Goal: Task Accomplishment & Management: Manage account settings

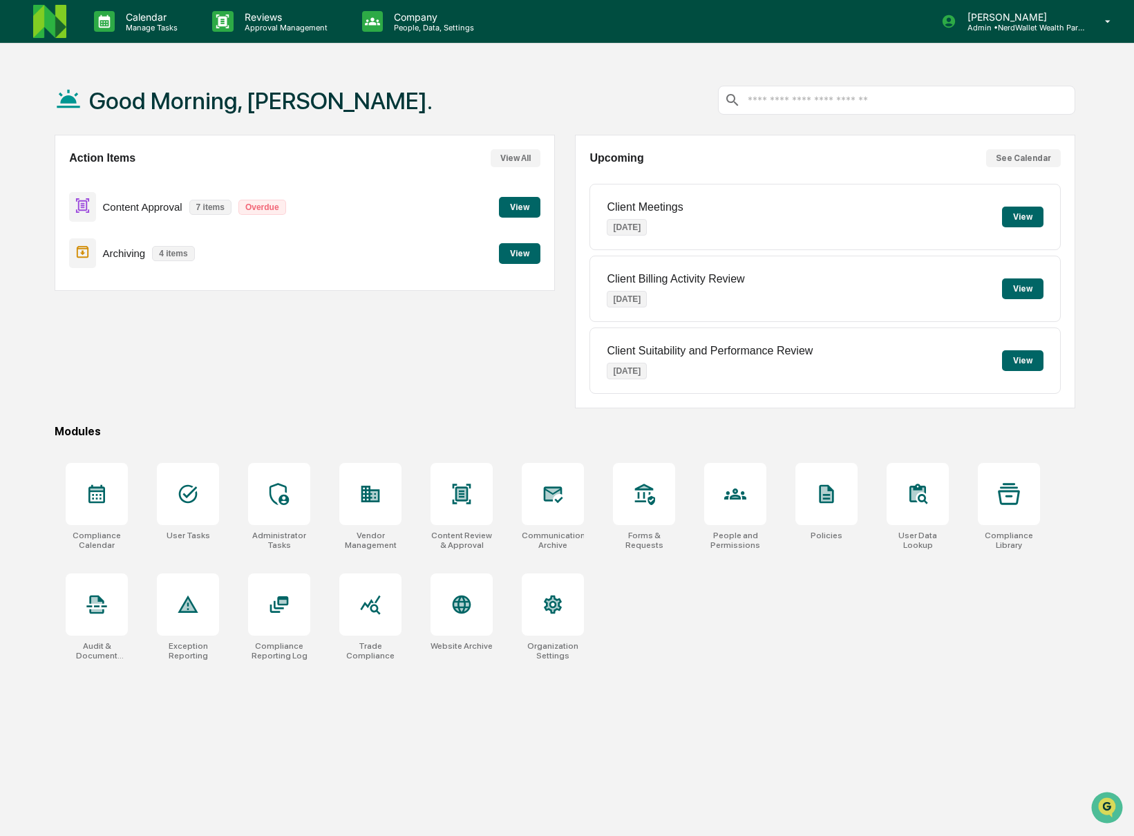
click at [522, 252] on button "View" at bounding box center [519, 253] width 41 height 21
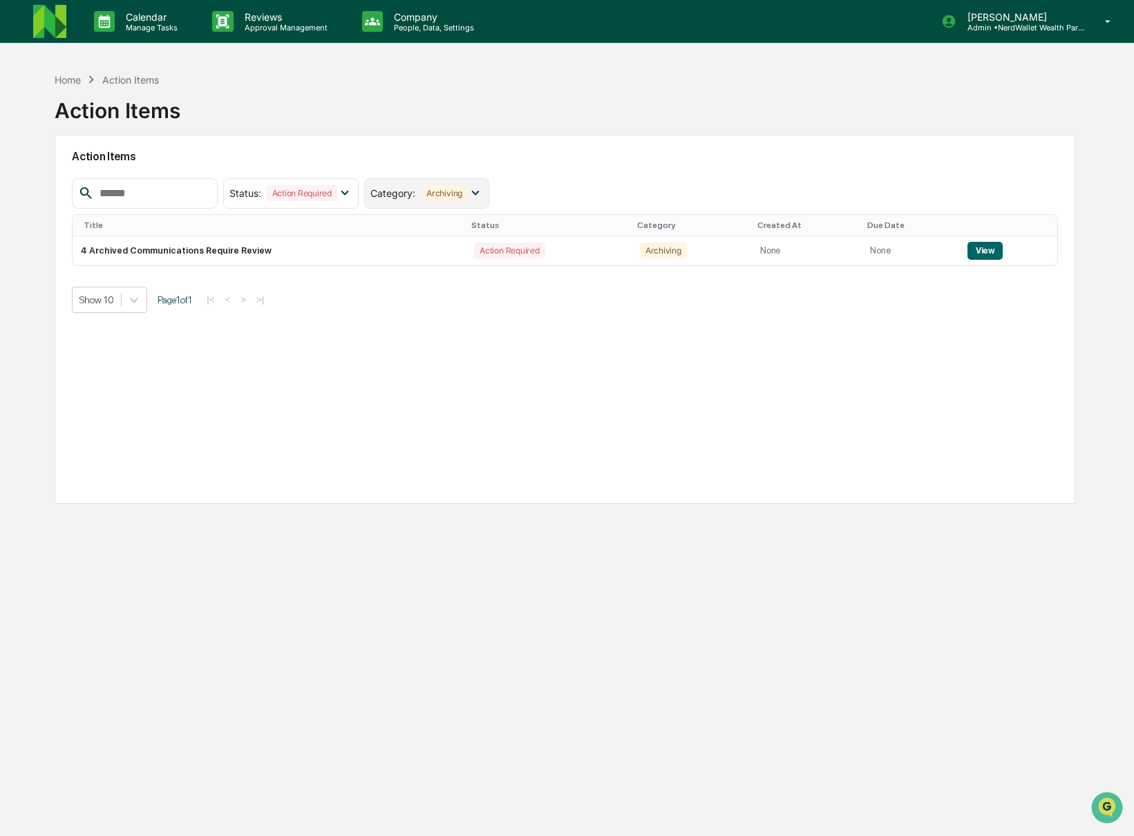
click at [480, 190] on icon at bounding box center [475, 192] width 15 height 15
click at [529, 175] on div "Action Items Status : Action Required Select/Deselect All Action Required Resol…" at bounding box center [565, 319] width 1021 height 369
click at [1102, 23] on icon at bounding box center [1108, 21] width 24 height 13
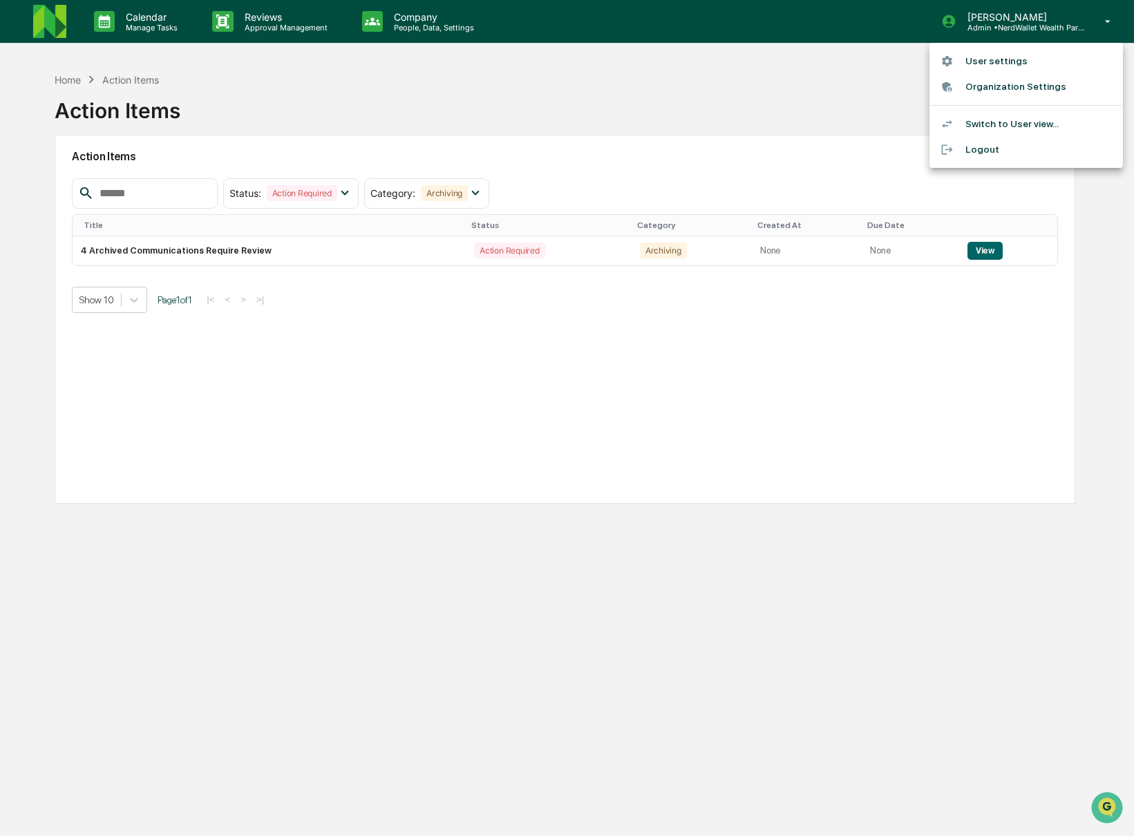
click at [968, 68] on li "User settings" at bounding box center [1026, 61] width 194 height 26
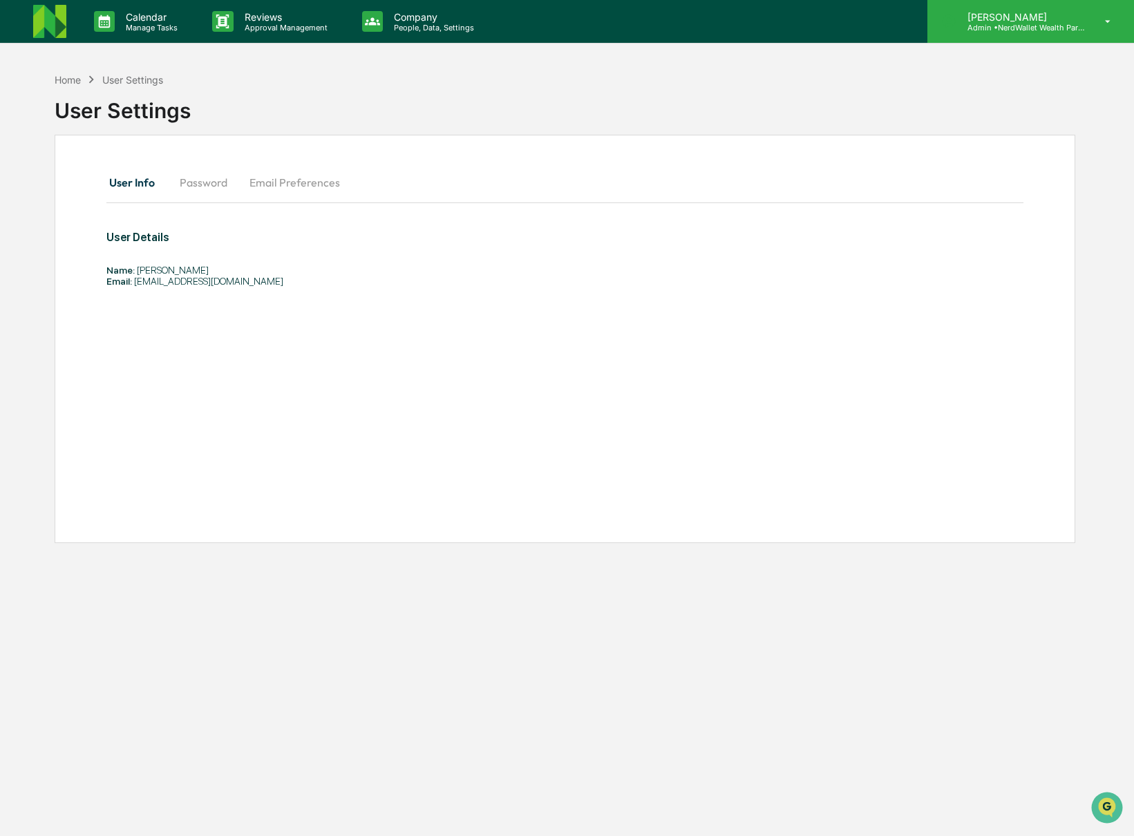
click at [1093, 15] on div "Lauren Sterling Admin • NerdWallet Wealth Partners" at bounding box center [1030, 21] width 207 height 43
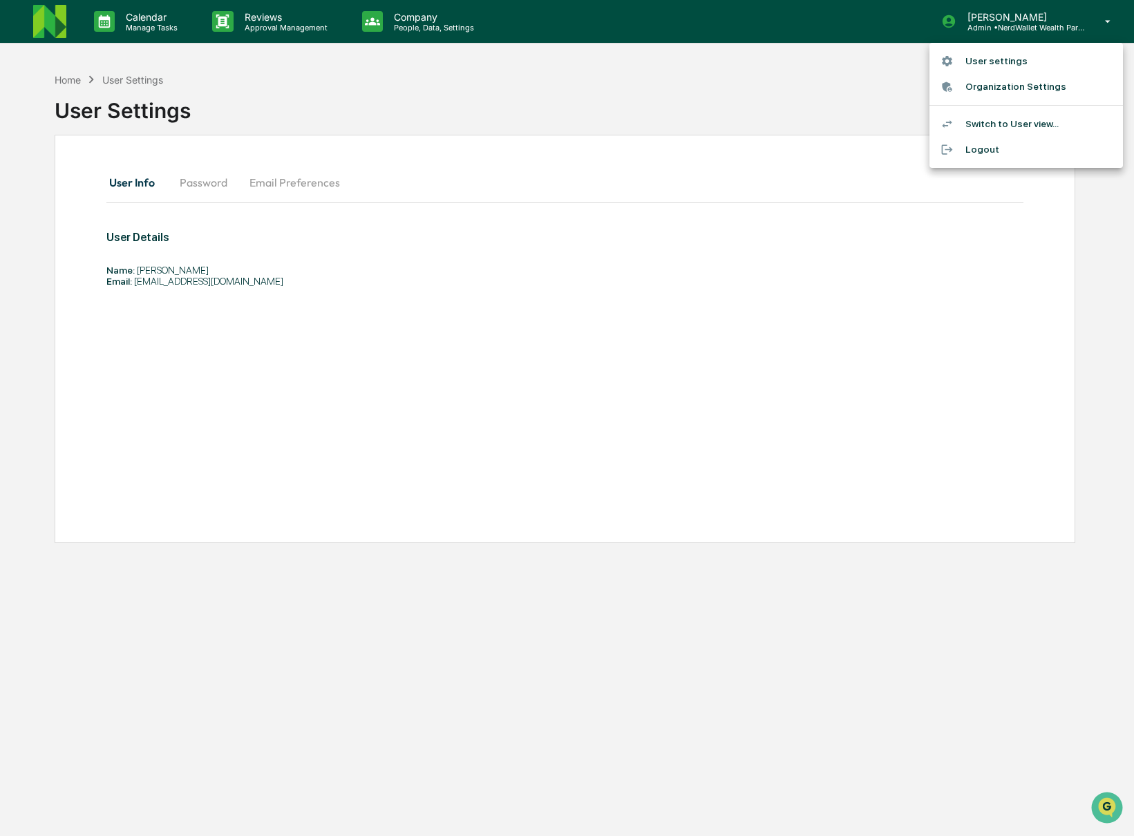
click at [981, 122] on li "Switch to User view..." at bounding box center [1026, 124] width 194 height 26
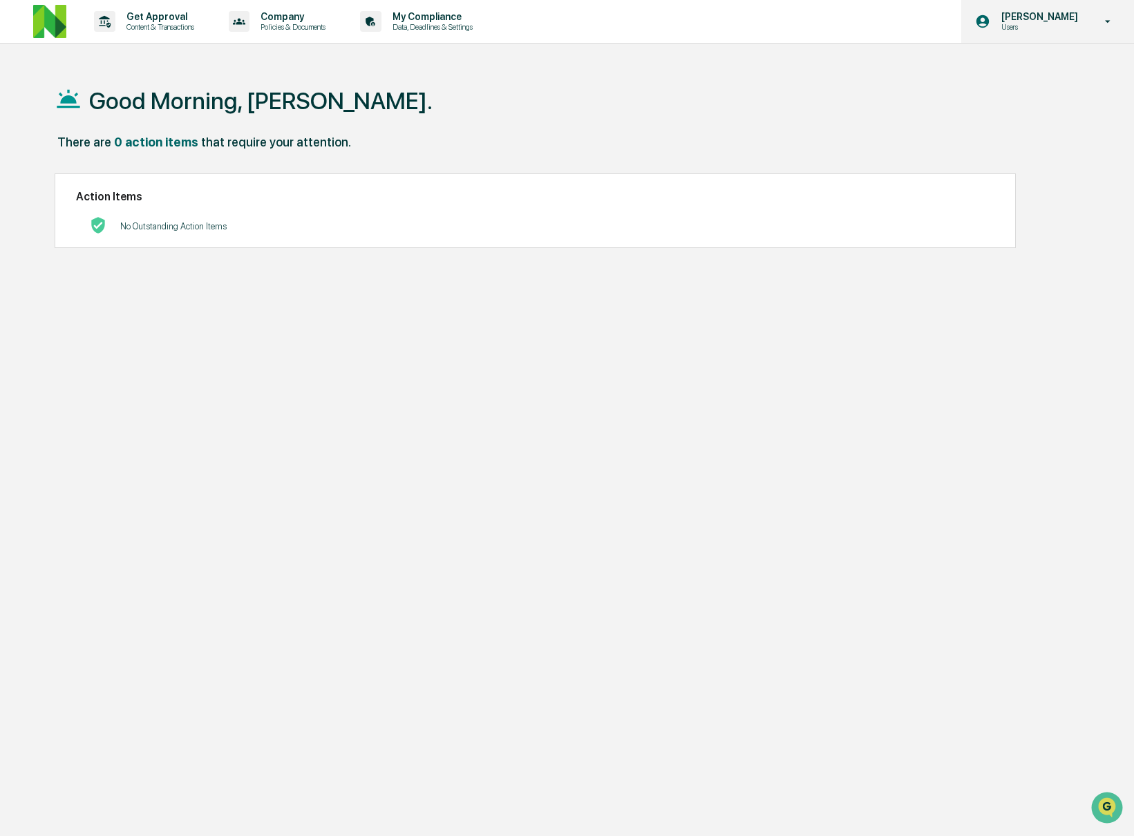
click at [1105, 20] on icon at bounding box center [1108, 21] width 24 height 13
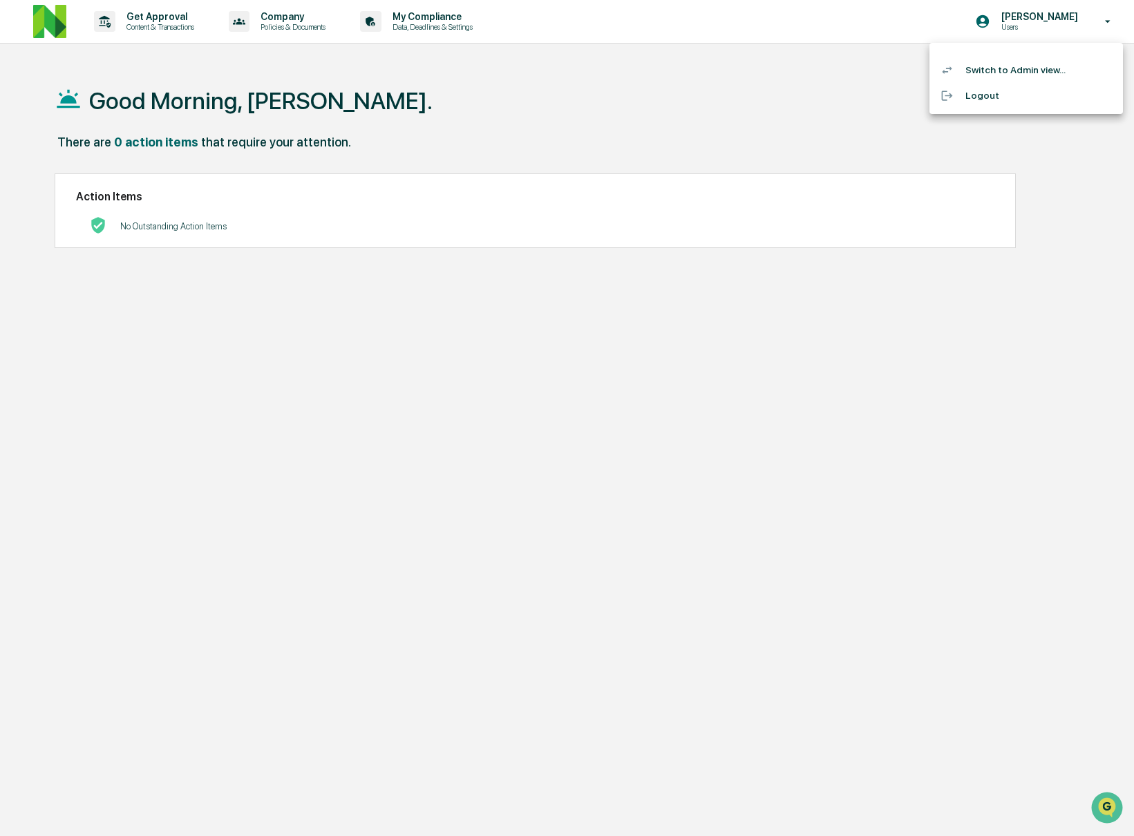
click at [999, 66] on li "Switch to Admin view..." at bounding box center [1026, 70] width 194 height 26
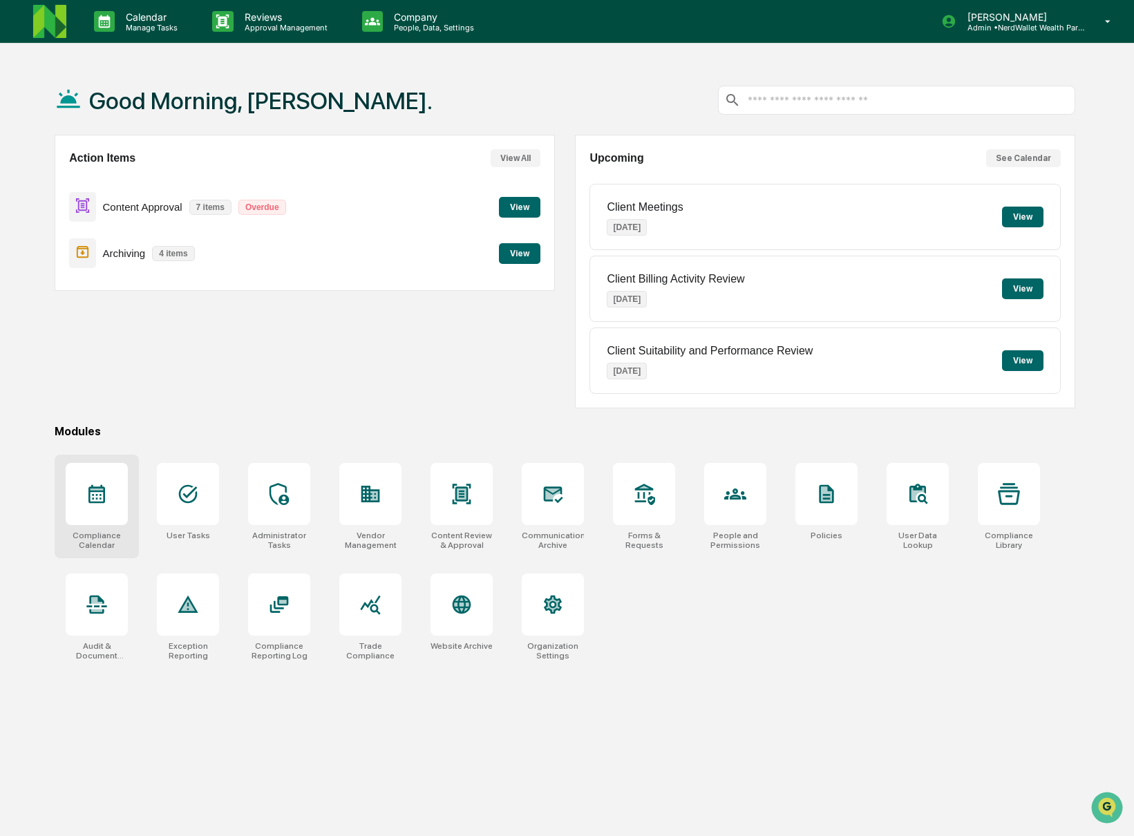
click at [86, 505] on div at bounding box center [97, 494] width 62 height 62
